Goal: Find specific page/section: Find specific page/section

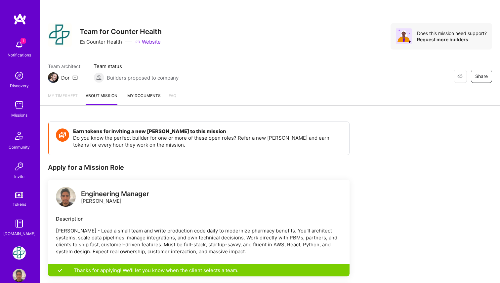
click at [18, 48] on img at bounding box center [19, 44] width 13 height 13
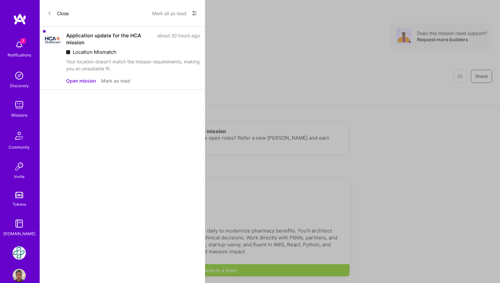
click at [125, 82] on button "Mark as read" at bounding box center [115, 80] width 29 height 7
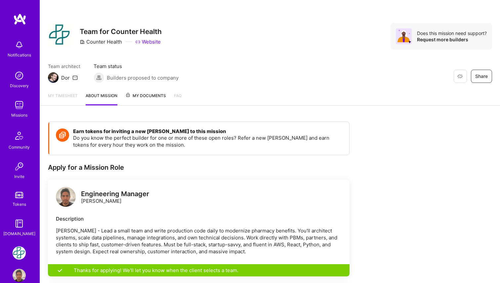
click at [274, 103] on div "Notifications Discovery Missions Community Invite Tokens A.Guide Counter Health…" at bounding box center [250, 256] width 500 height 513
click at [252, 130] on h4 "Earn tokens for inviting a new [PERSON_NAME] to this mission" at bounding box center [208, 132] width 270 height 6
click at [154, 96] on span "My Documents" at bounding box center [145, 95] width 41 height 7
